Goal: Obtain resource: Obtain resource

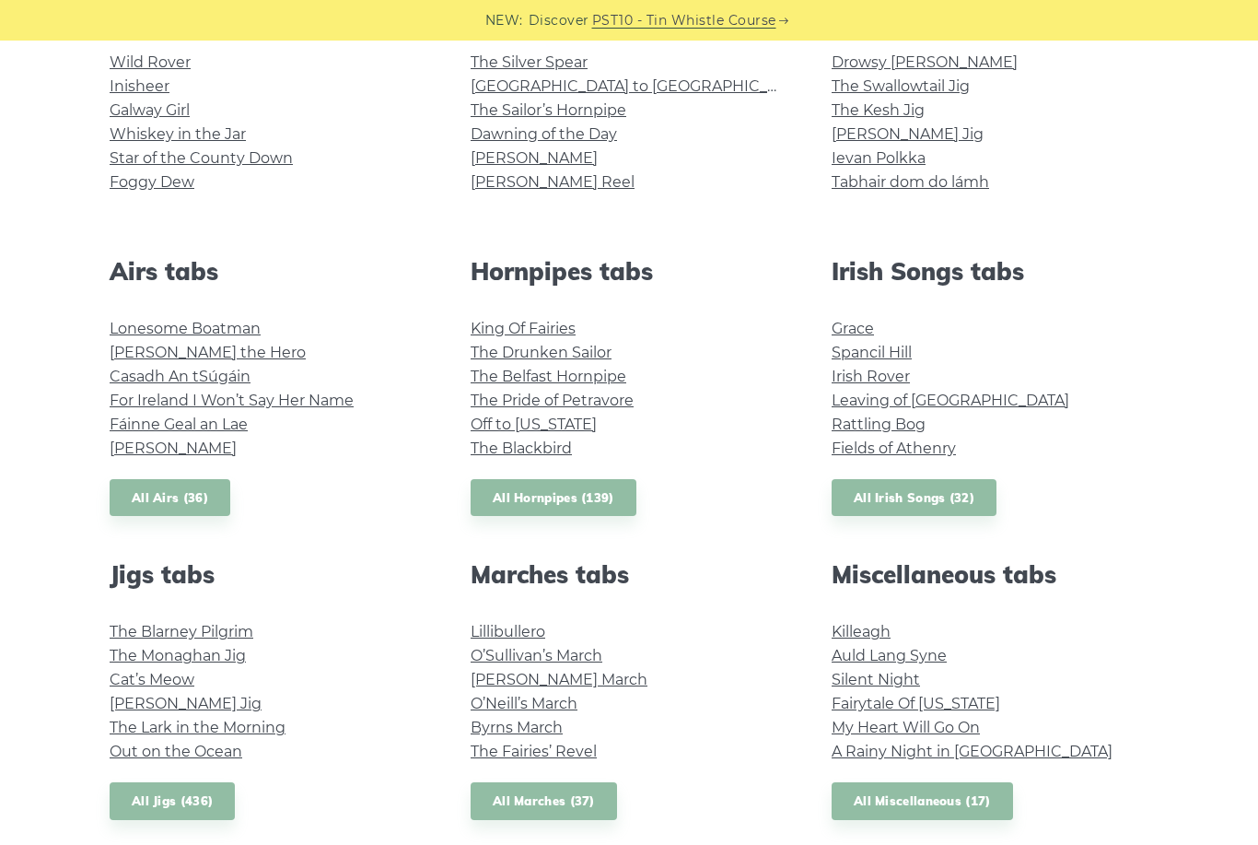
scroll to position [660, 0]
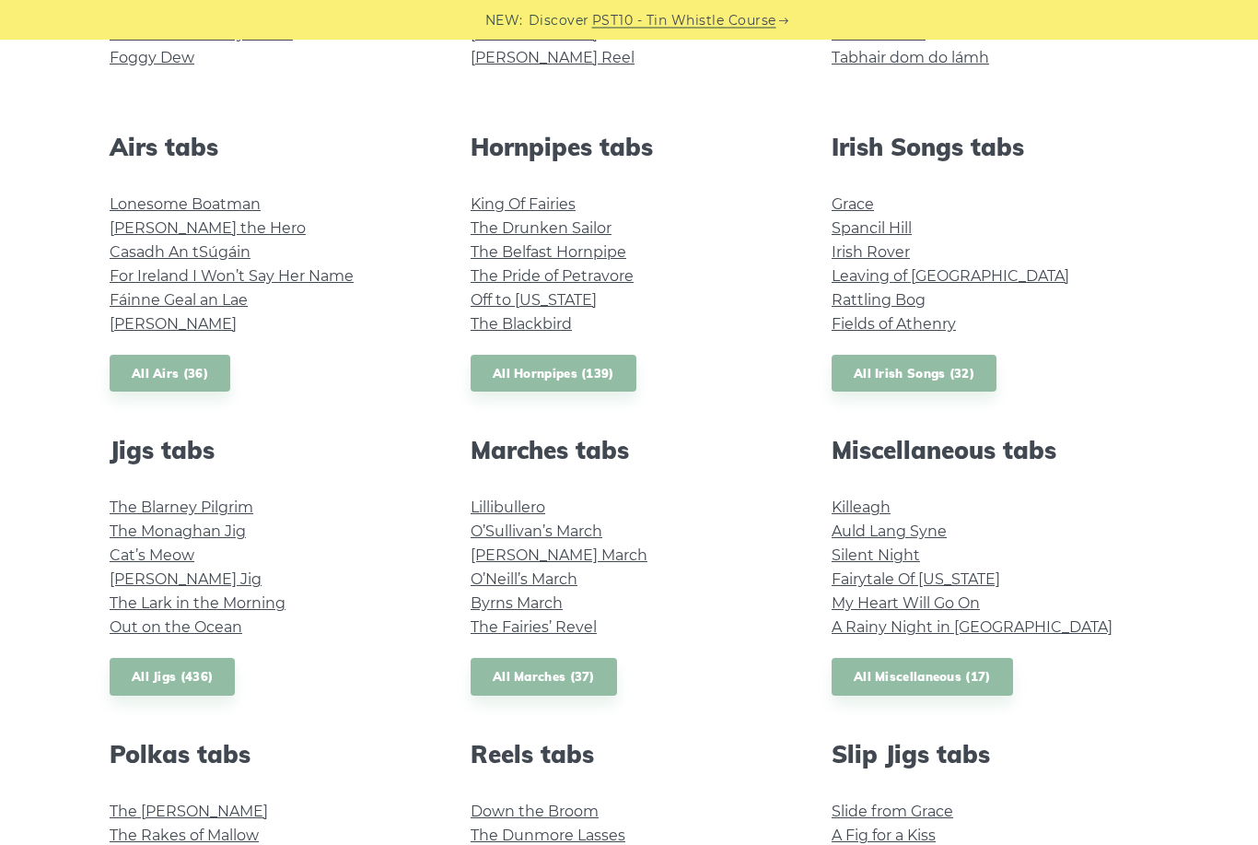
click at [556, 212] on link "King Of Fairies" at bounding box center [523, 205] width 105 height 18
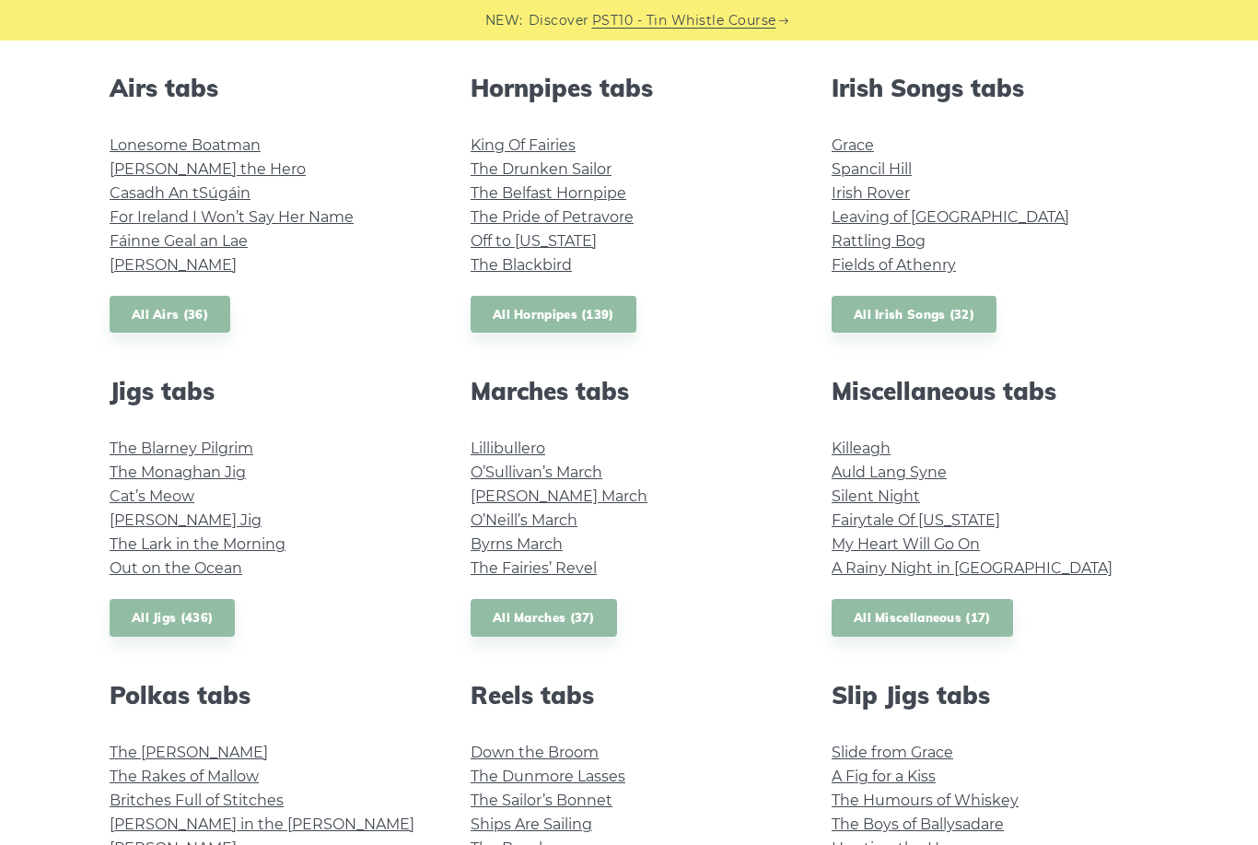
click at [855, 247] on link "Rattling Bog" at bounding box center [879, 241] width 94 height 18
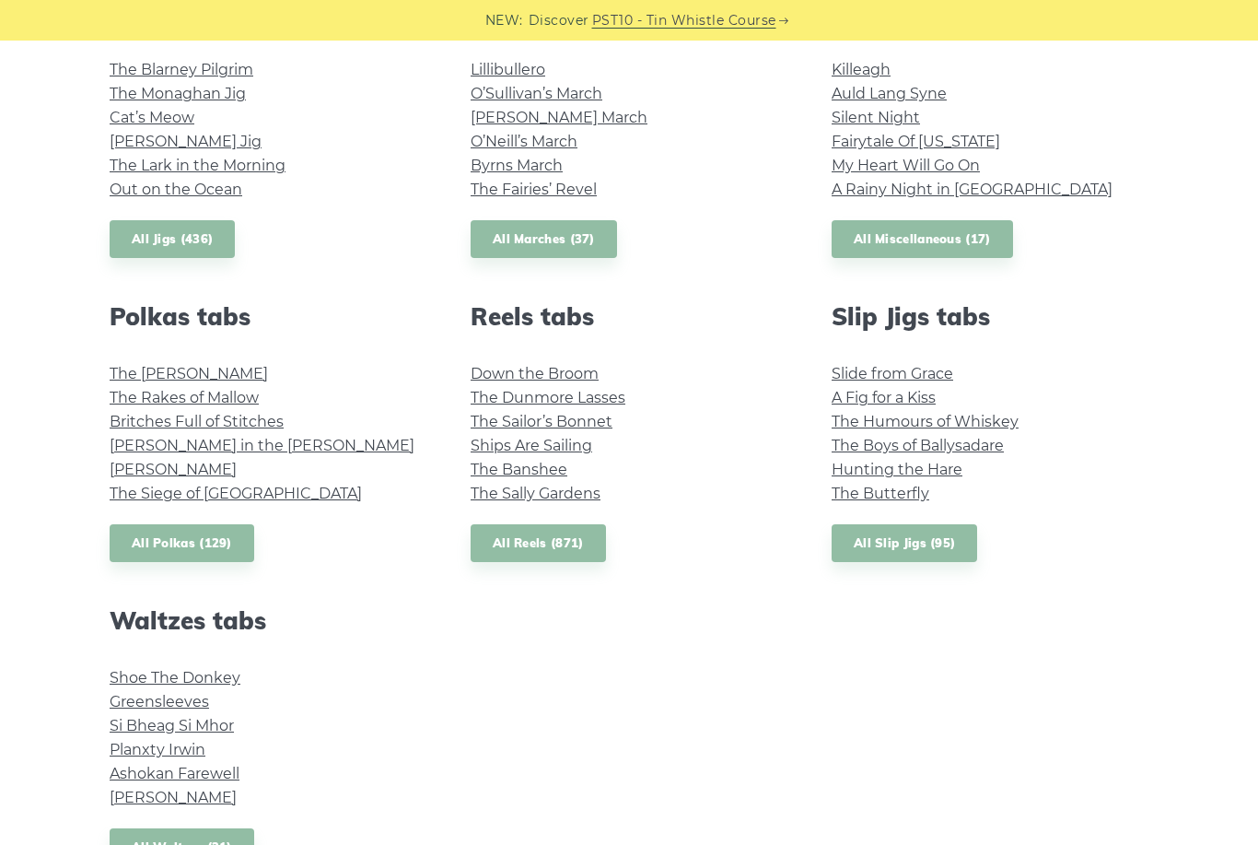
scroll to position [1165, 0]
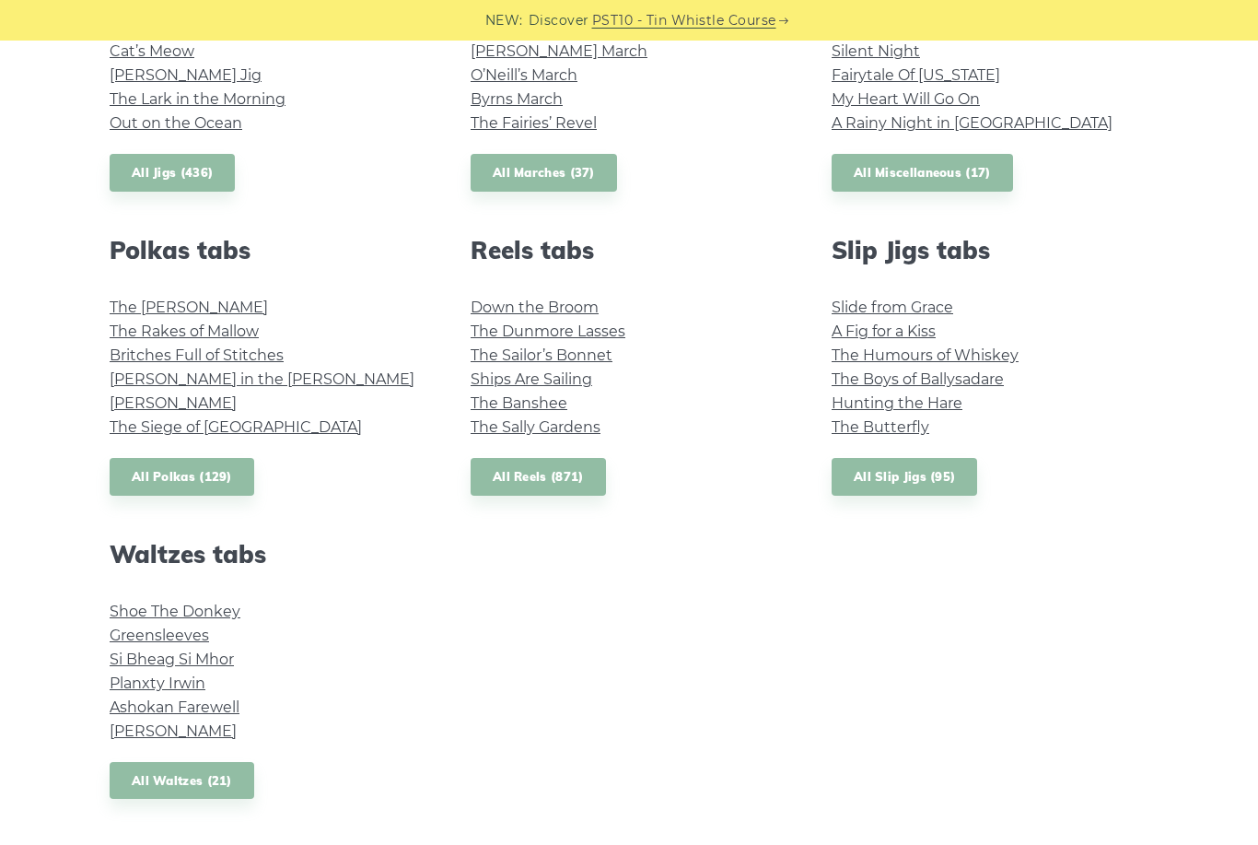
click at [181, 637] on link "Greensleeves" at bounding box center [159, 635] width 99 height 18
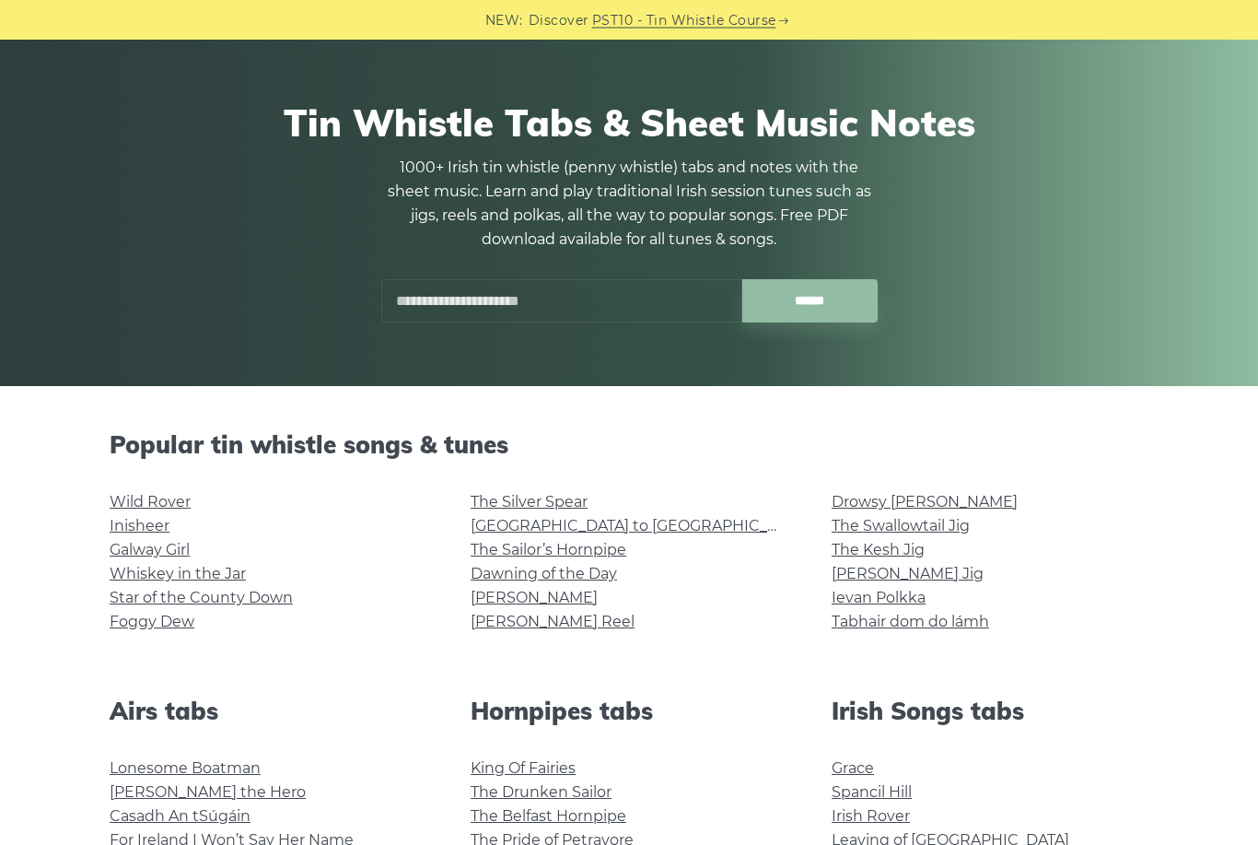
scroll to position [0, 0]
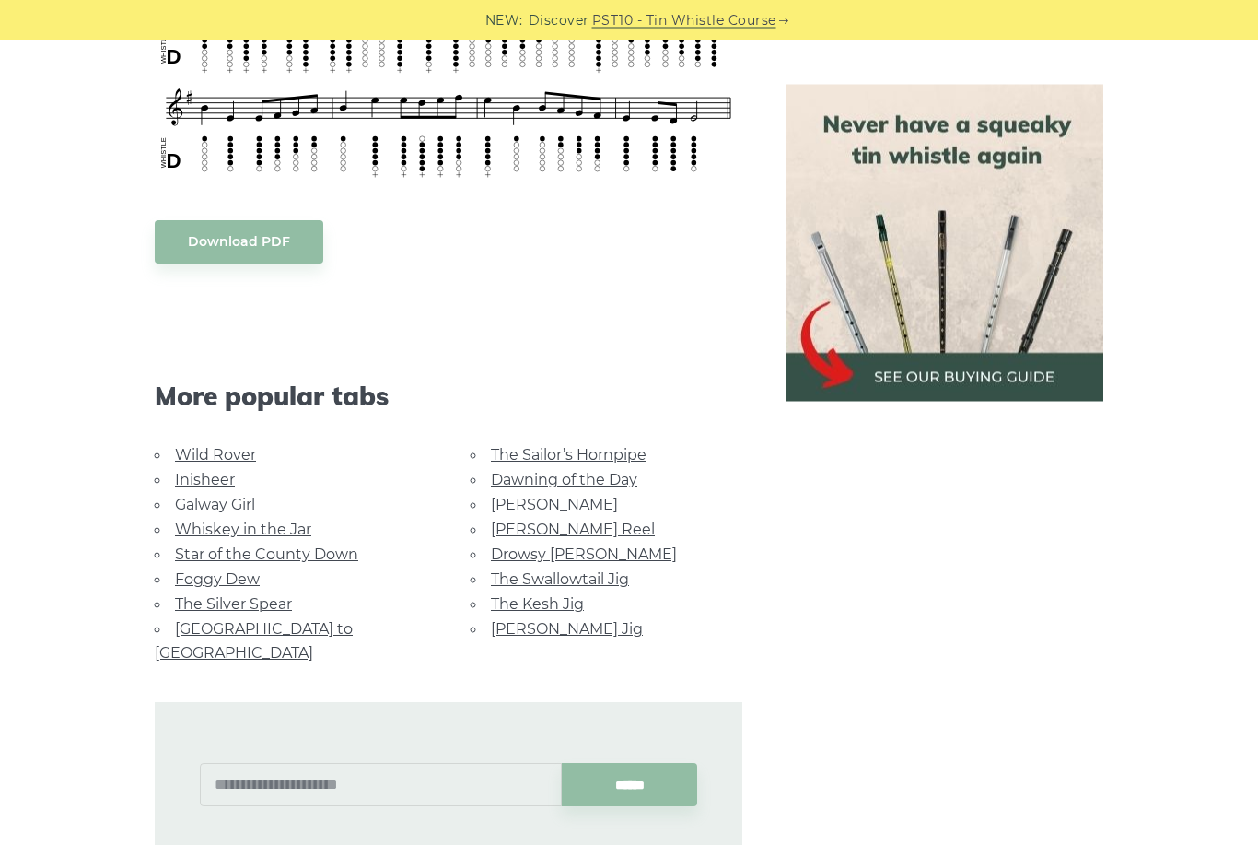
scroll to position [1097, 0]
click at [236, 461] on link "Wild Rover" at bounding box center [215, 455] width 81 height 18
